Goal: Find specific page/section: Find specific page/section

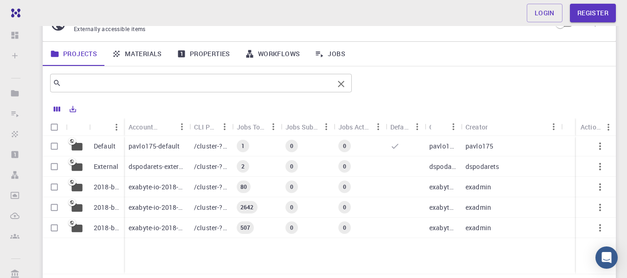
scroll to position [93, 0]
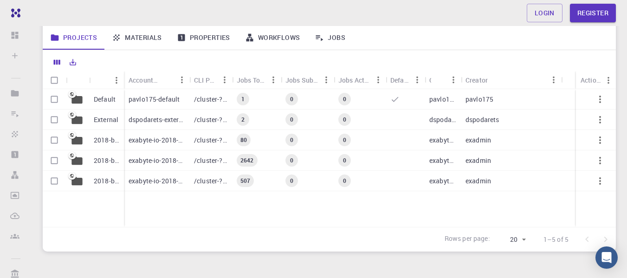
click at [74, 99] on icon at bounding box center [77, 99] width 11 height 9
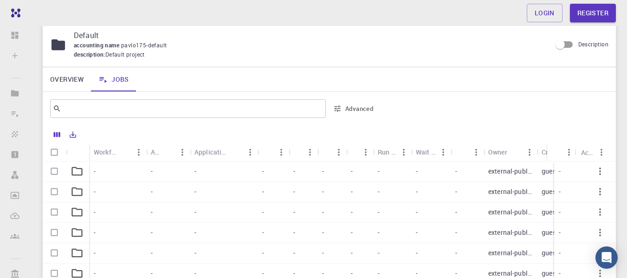
scroll to position [46, 0]
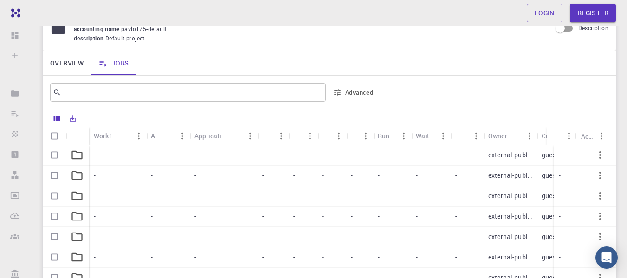
click at [80, 153] on icon at bounding box center [77, 155] width 11 height 9
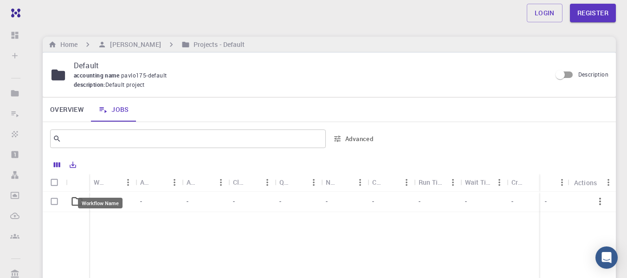
click at [99, 180] on div "Workflow Name" at bounding box center [100, 182] width 12 height 18
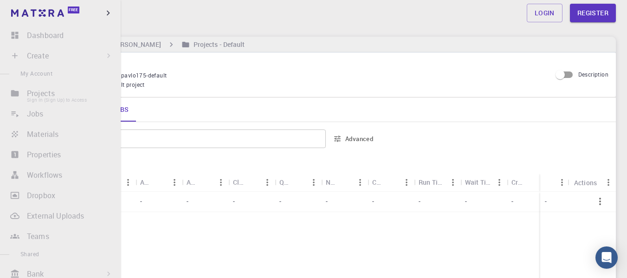
click at [39, 93] on li "Projects Sign In (Sign Up) to Access" at bounding box center [60, 93] width 121 height 19
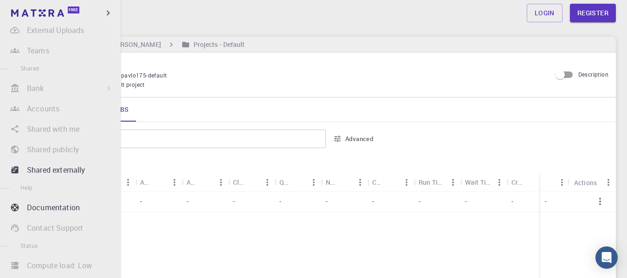
scroll to position [205, 0]
